Goal: Information Seeking & Learning: Learn about a topic

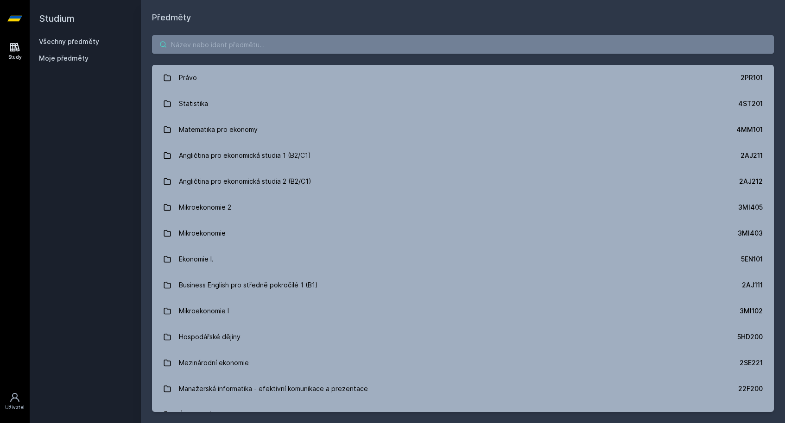
click at [296, 49] on input "search" at bounding box center [463, 44] width 622 height 19
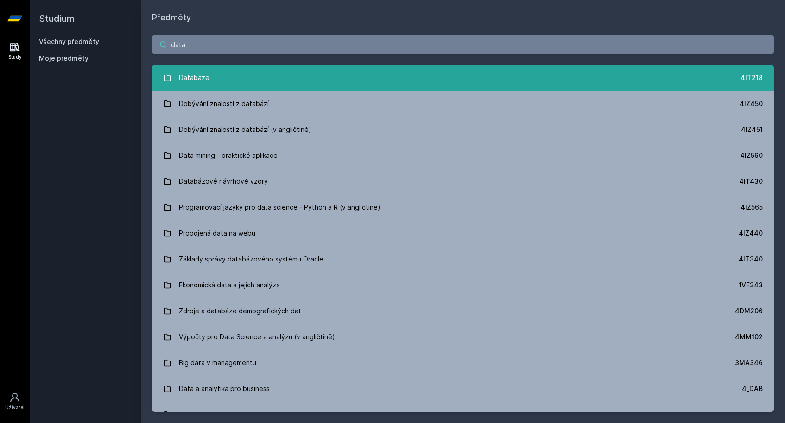
type input "data"
click at [246, 85] on link "Databáze 4IT218" at bounding box center [463, 78] width 622 height 26
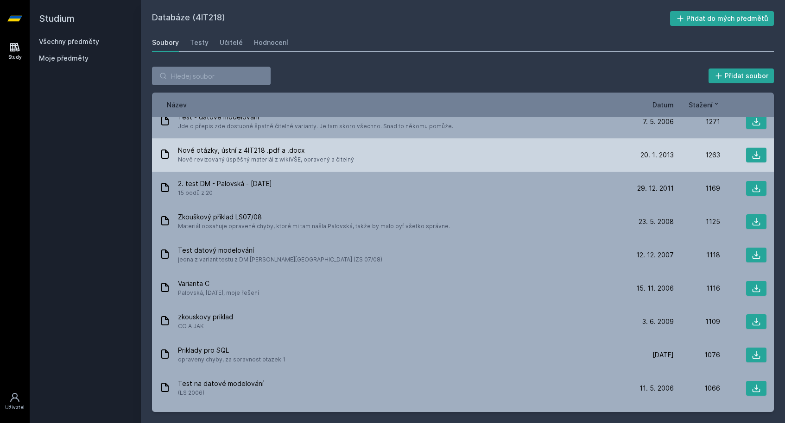
scroll to position [838, 0]
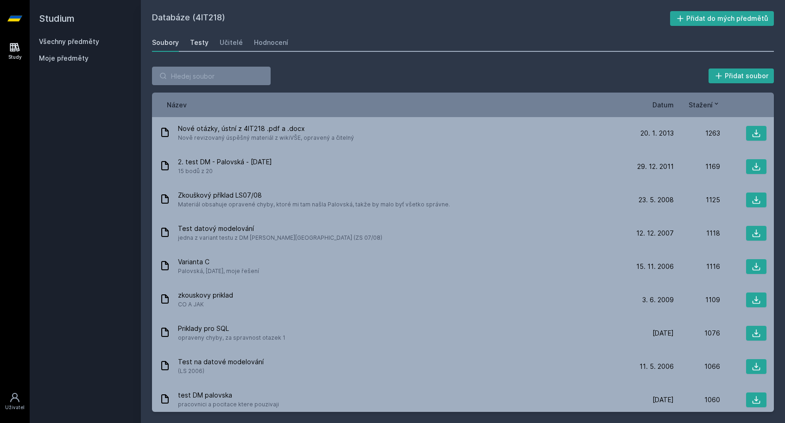
click at [204, 49] on link "Testy" at bounding box center [199, 42] width 19 height 19
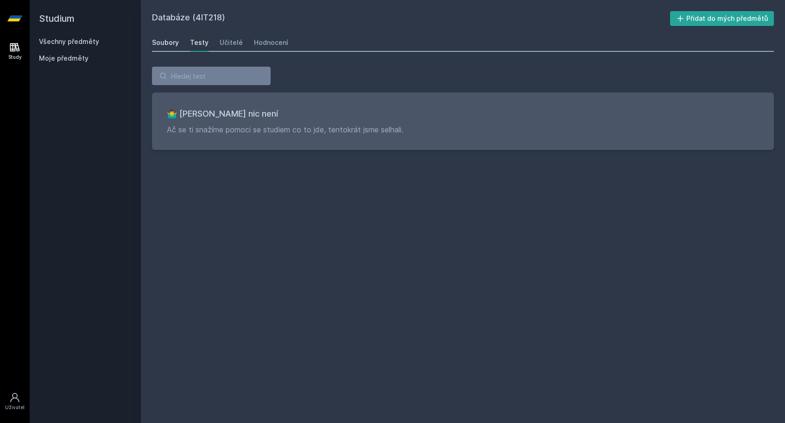
click at [175, 45] on div "Soubory" at bounding box center [165, 42] width 27 height 9
